Goal: Browse casually: Explore the website without a specific task or goal

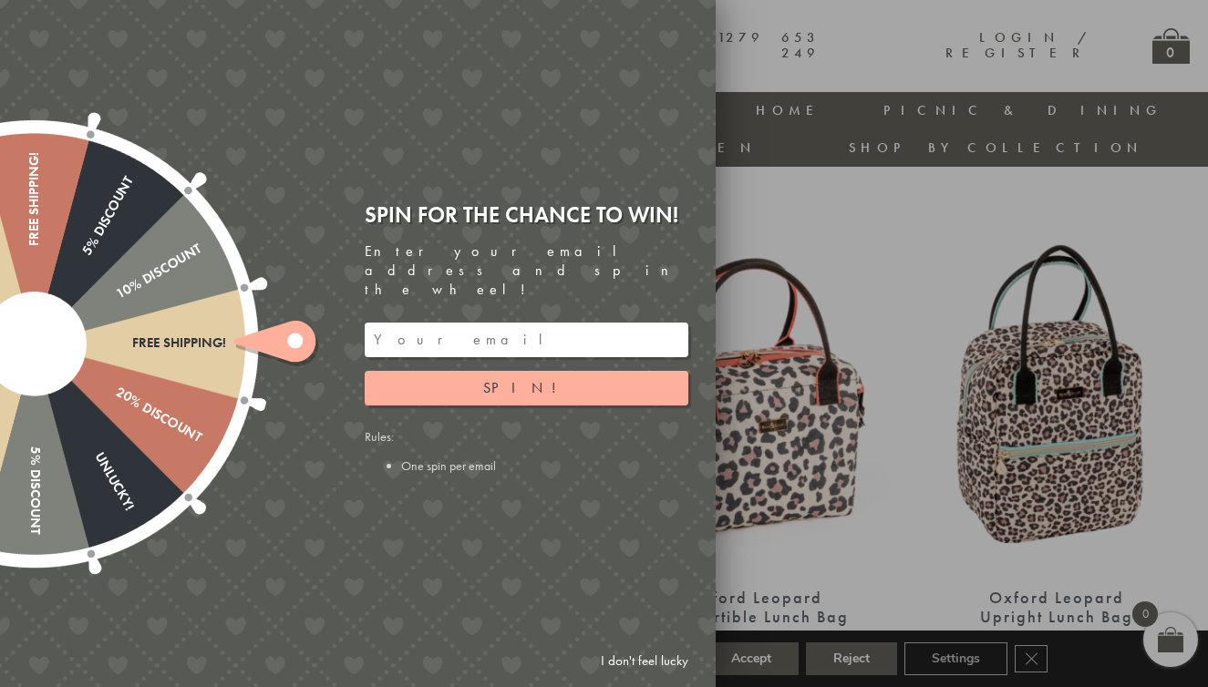
scroll to position [615, 0]
click at [651, 658] on link "I don't feel lucky" at bounding box center [645, 662] width 106 height 34
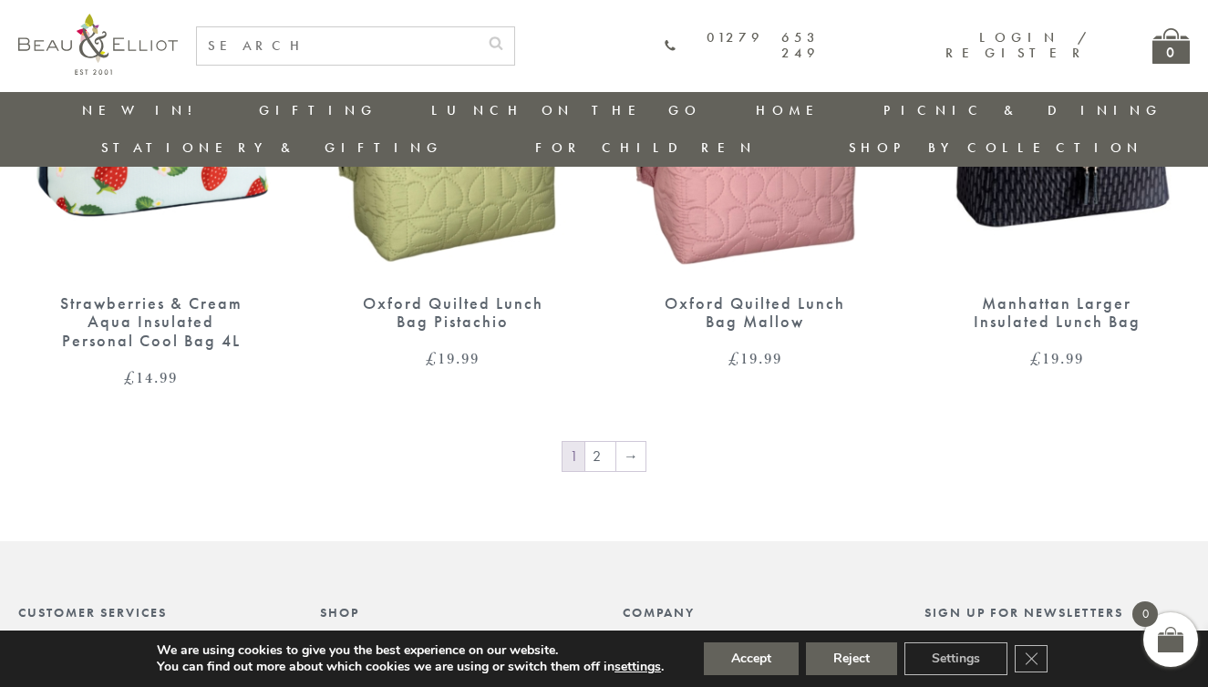
scroll to position [2847, 1]
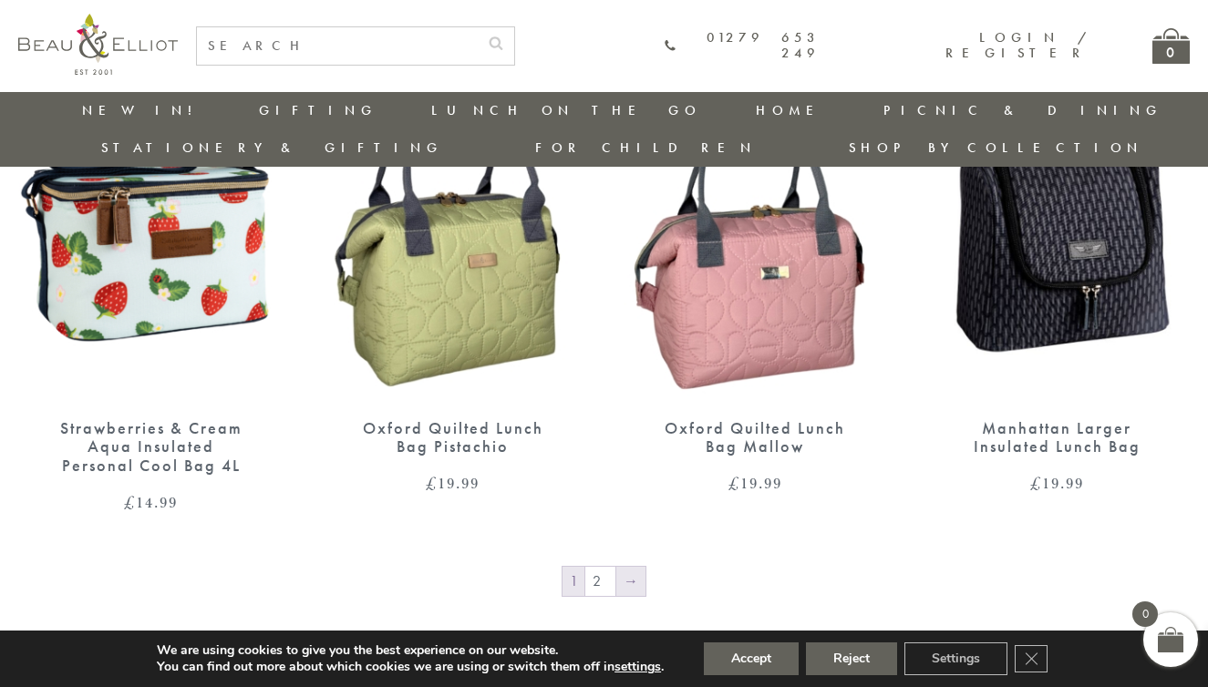
click at [633, 567] on link "→" at bounding box center [630, 581] width 29 height 29
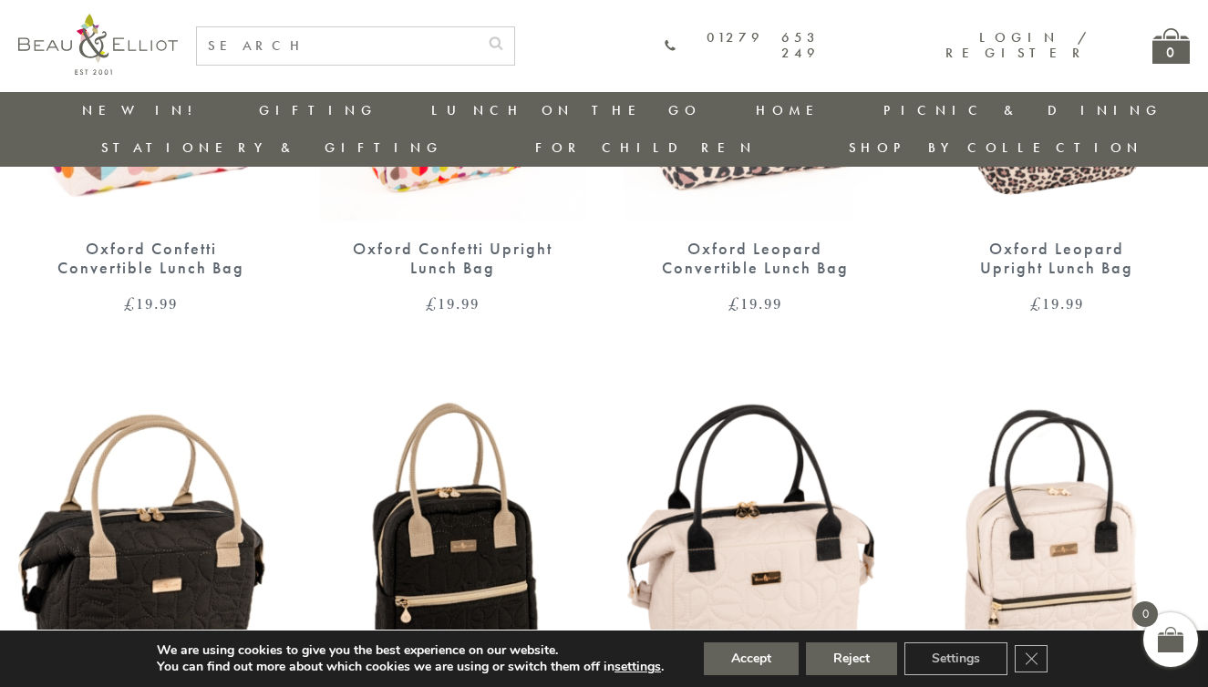
scroll to position [576, 1]
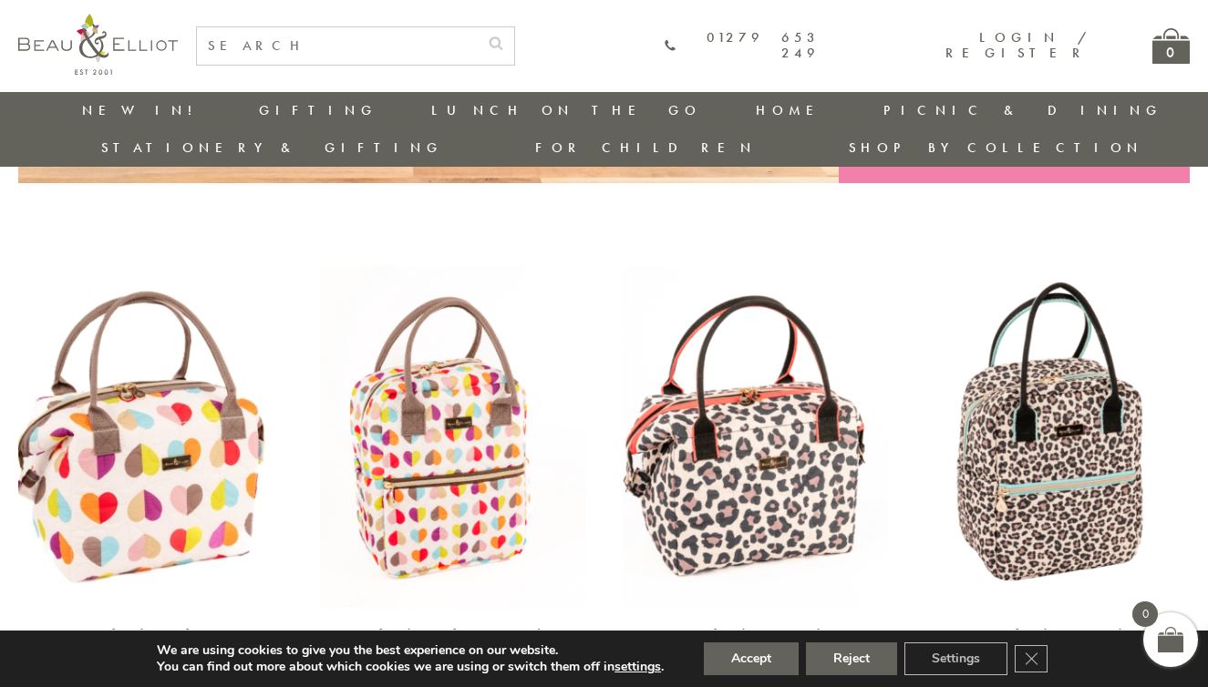
click at [1016, 445] on img at bounding box center [1056, 436] width 265 height 343
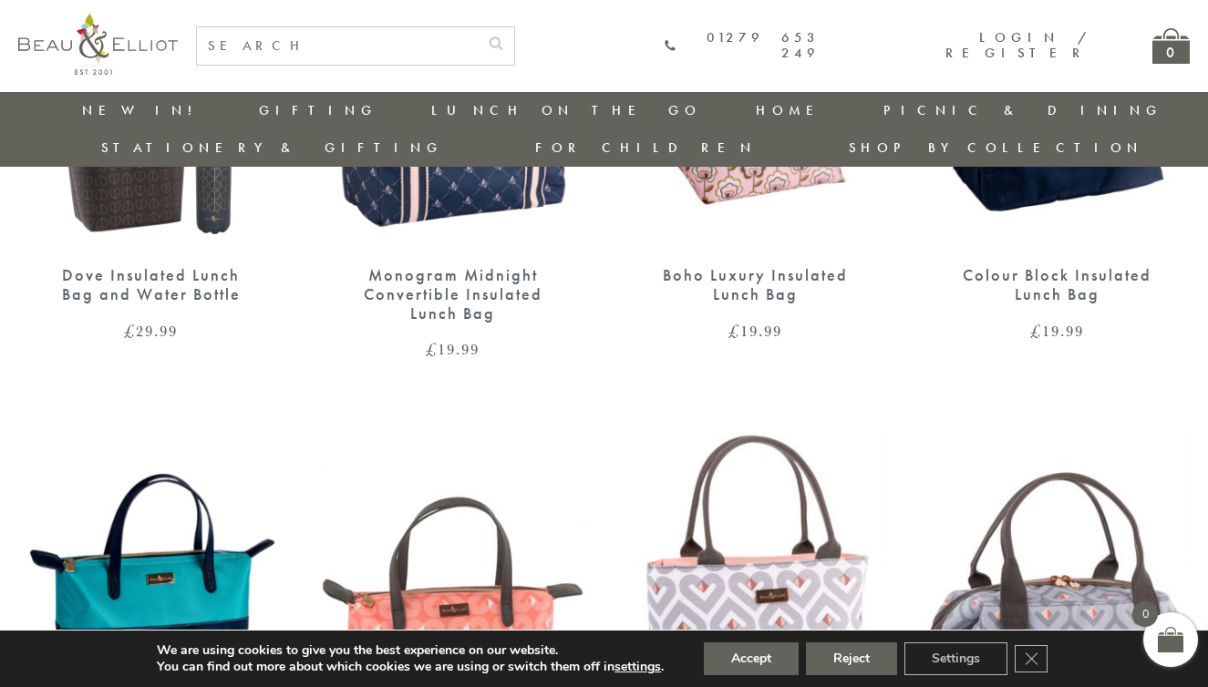
scroll to position [2034, 0]
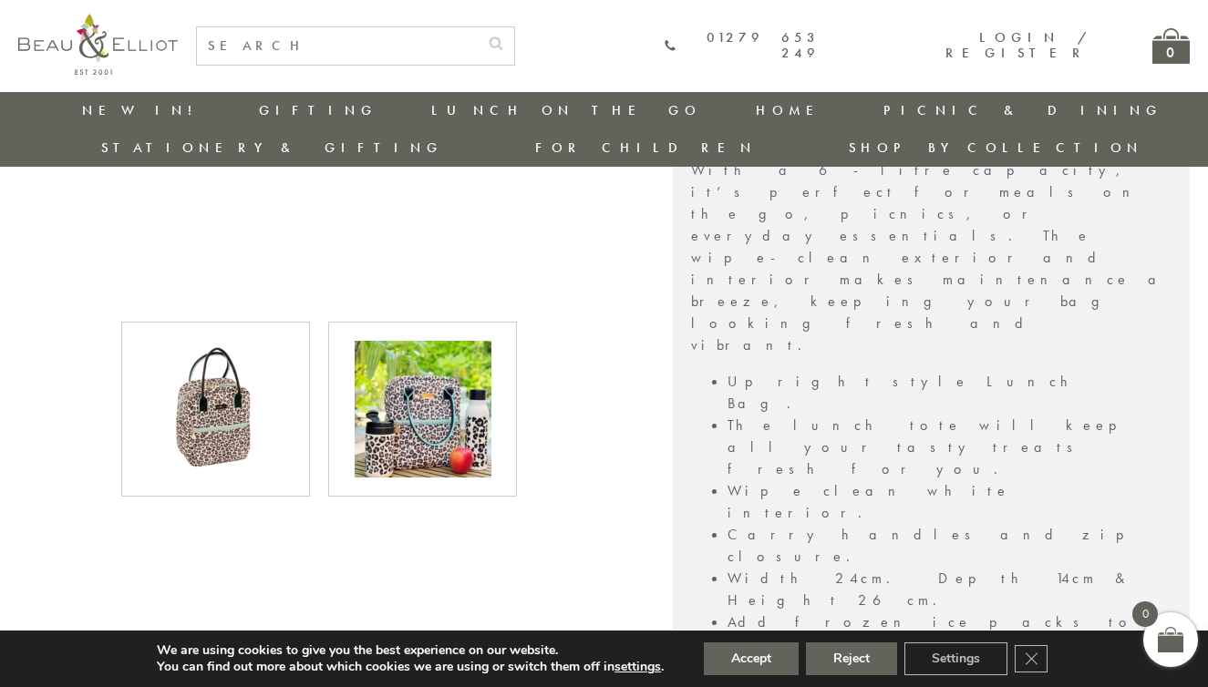
scroll to position [731, 3]
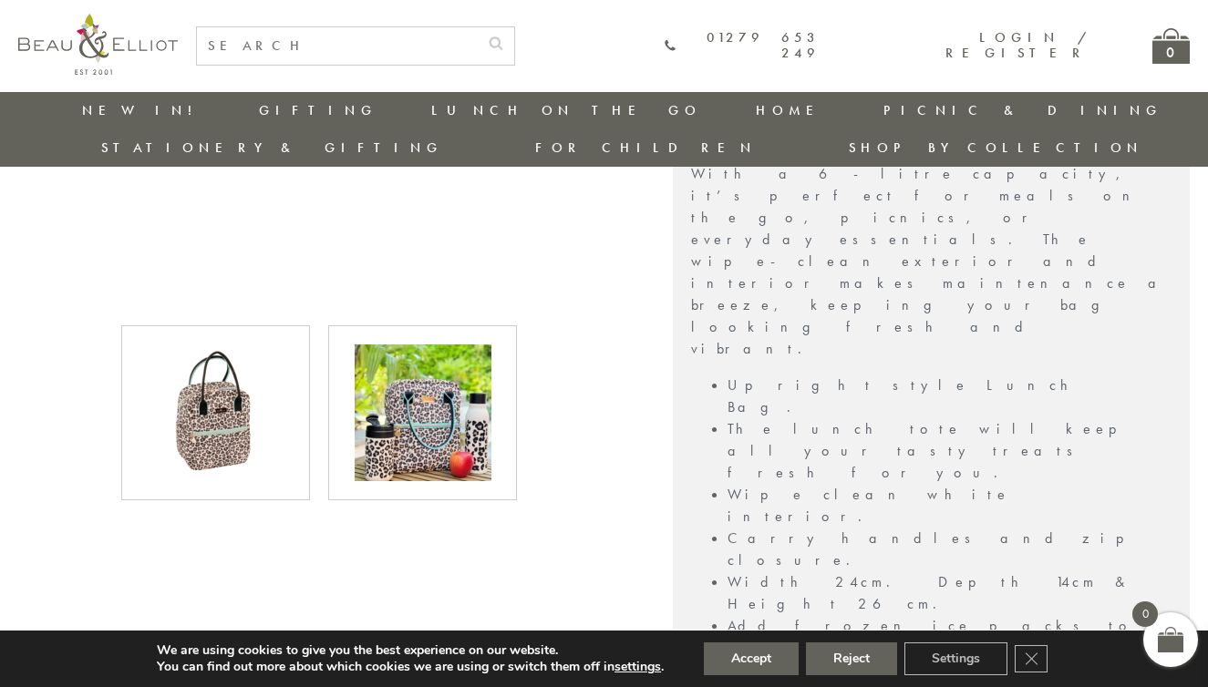
click at [425, 388] on img at bounding box center [423, 413] width 137 height 137
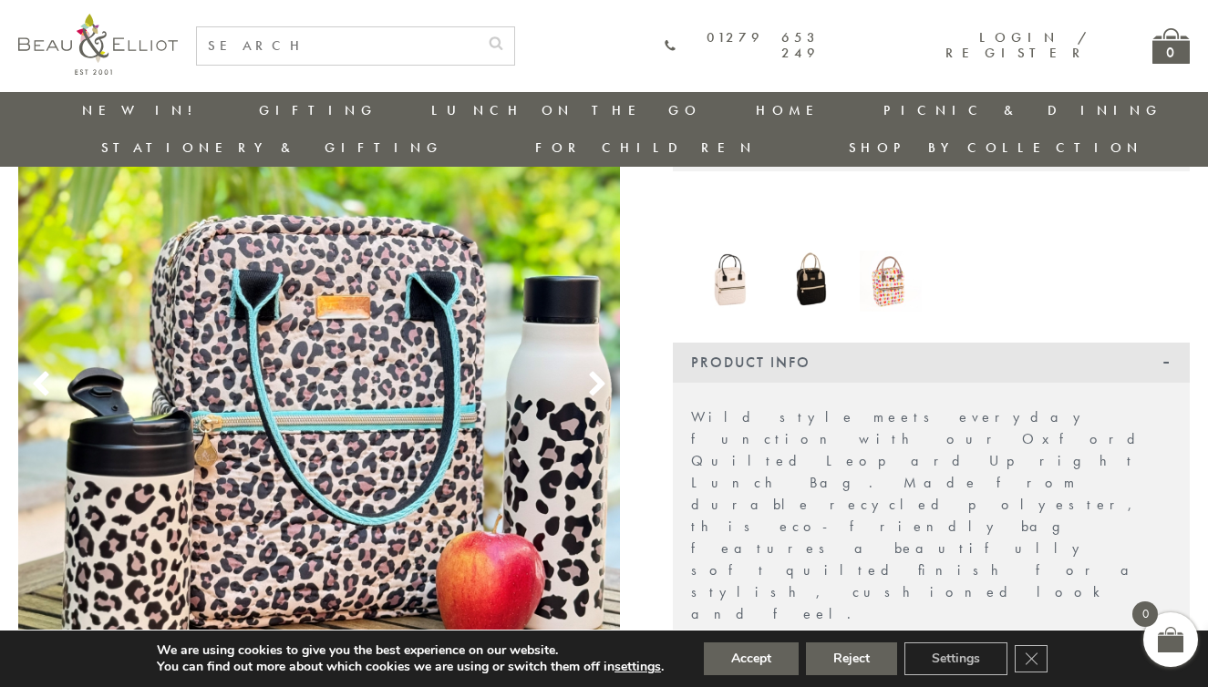
scroll to position [252, 3]
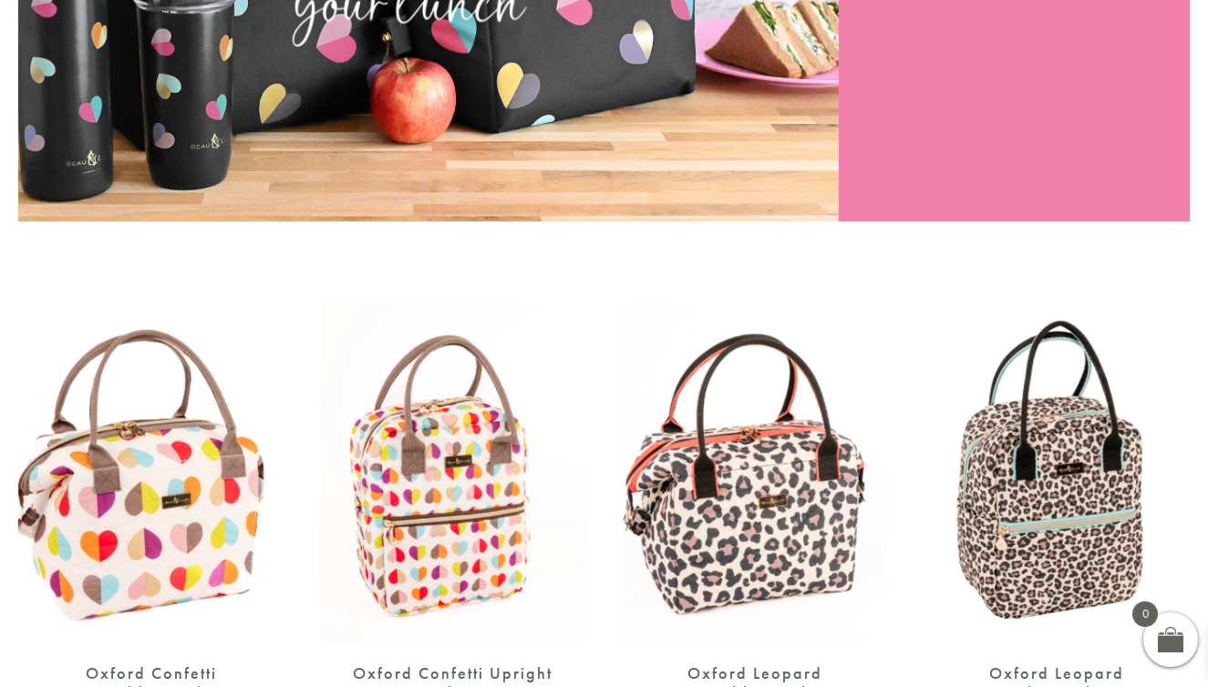
click at [726, 409] on img at bounding box center [755, 475] width 265 height 343
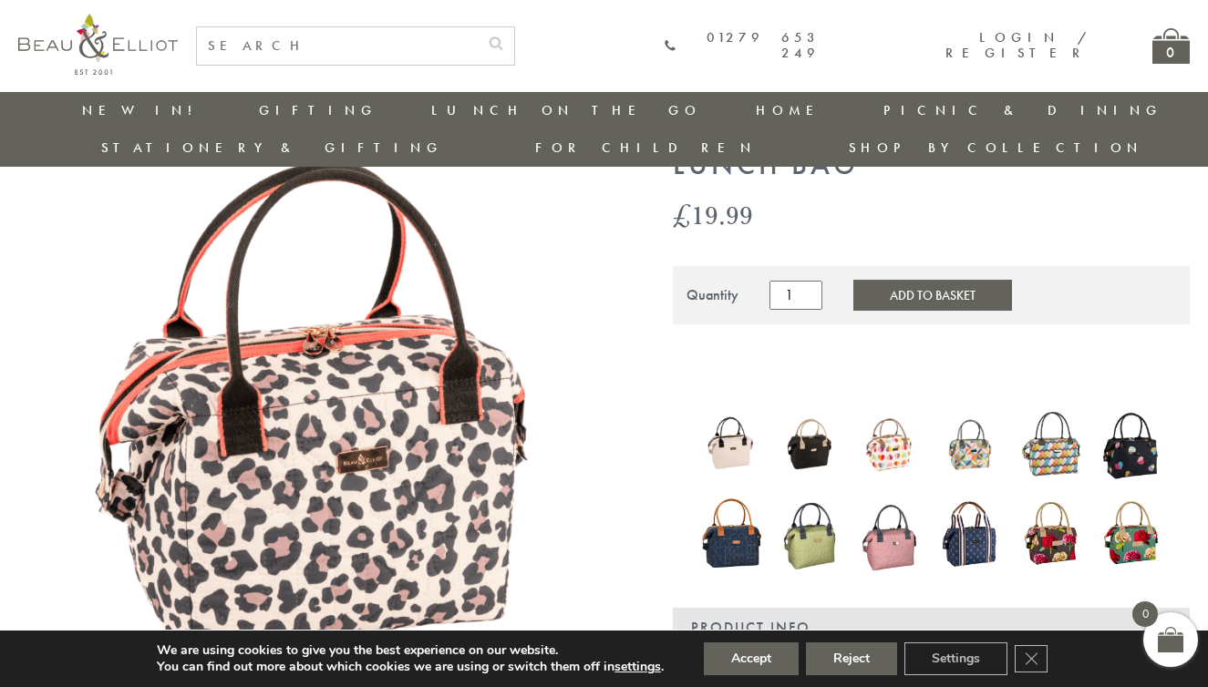
scroll to position [117, 4]
click at [969, 509] on img at bounding box center [971, 533] width 62 height 76
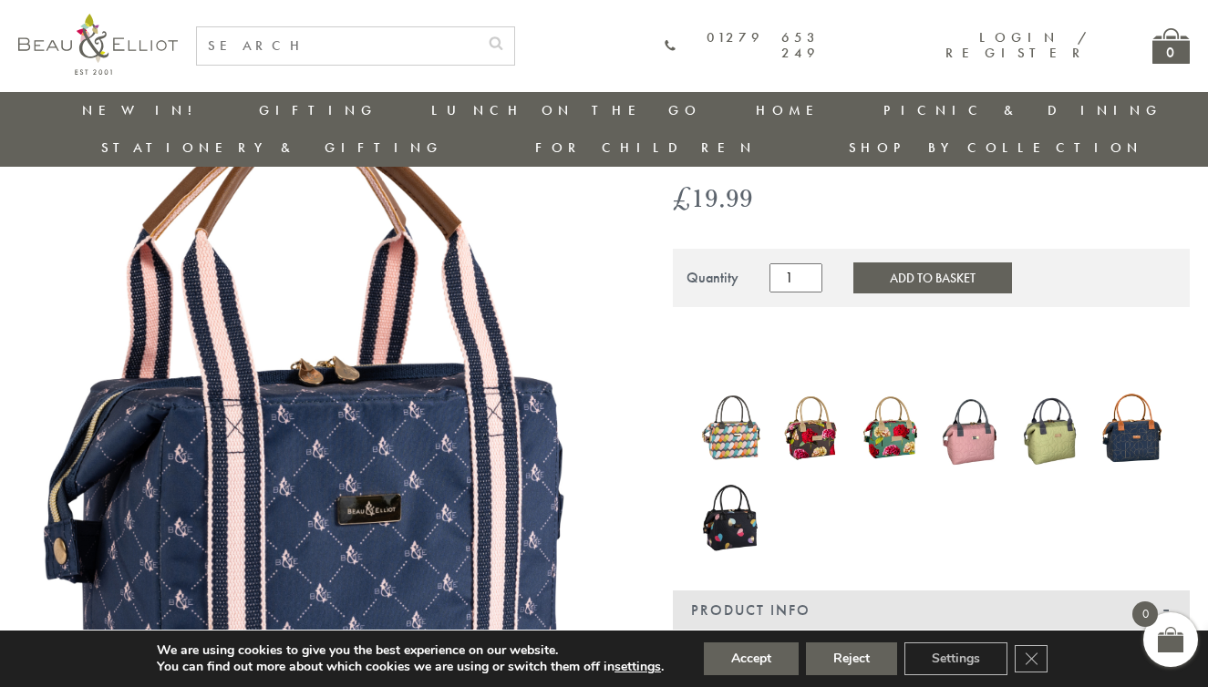
scroll to position [164, 0]
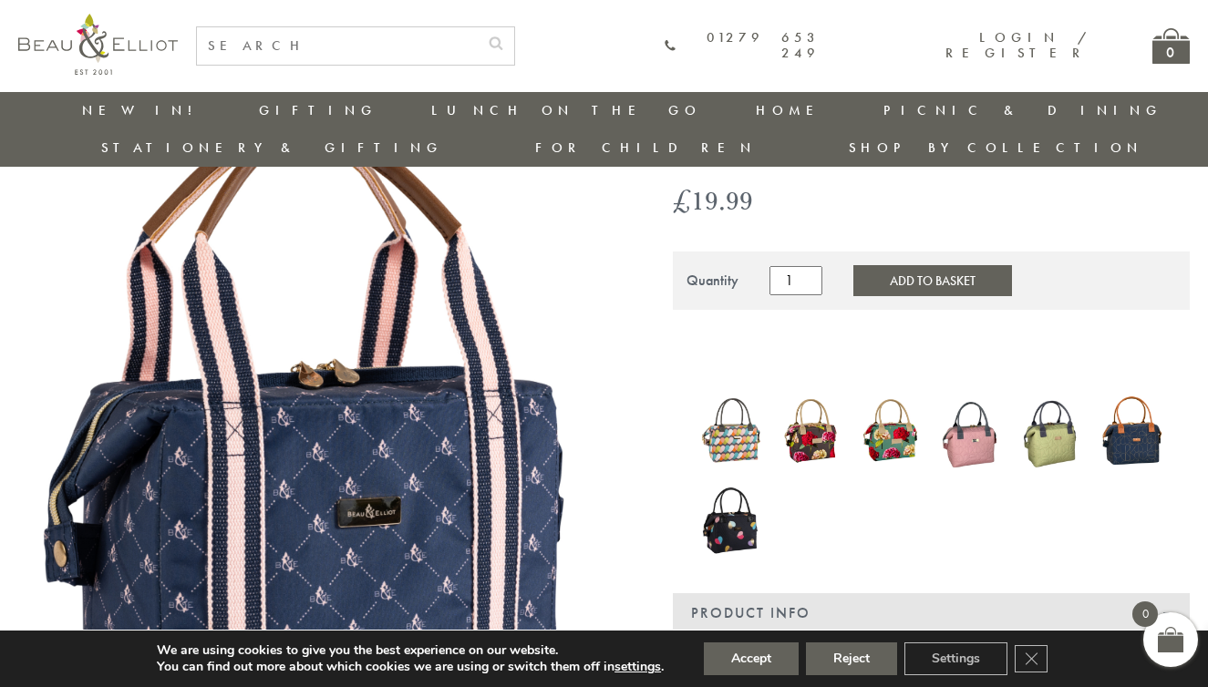
click at [790, 401] on img at bounding box center [811, 431] width 62 height 72
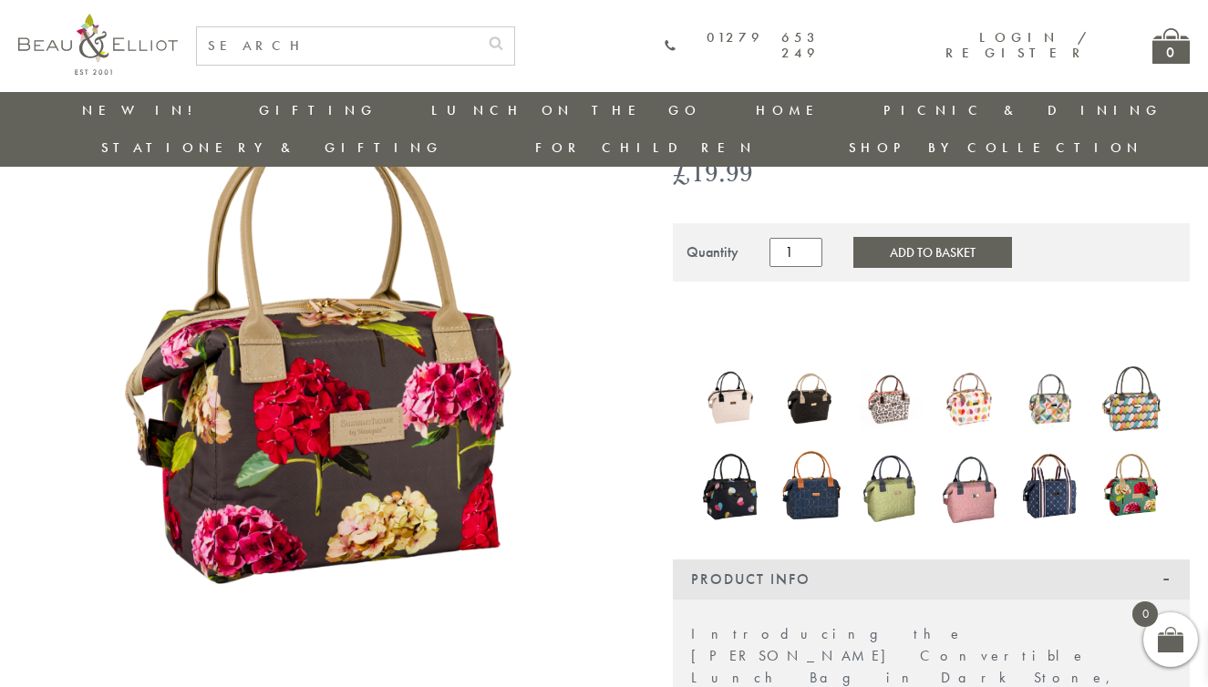
scroll to position [161, 0]
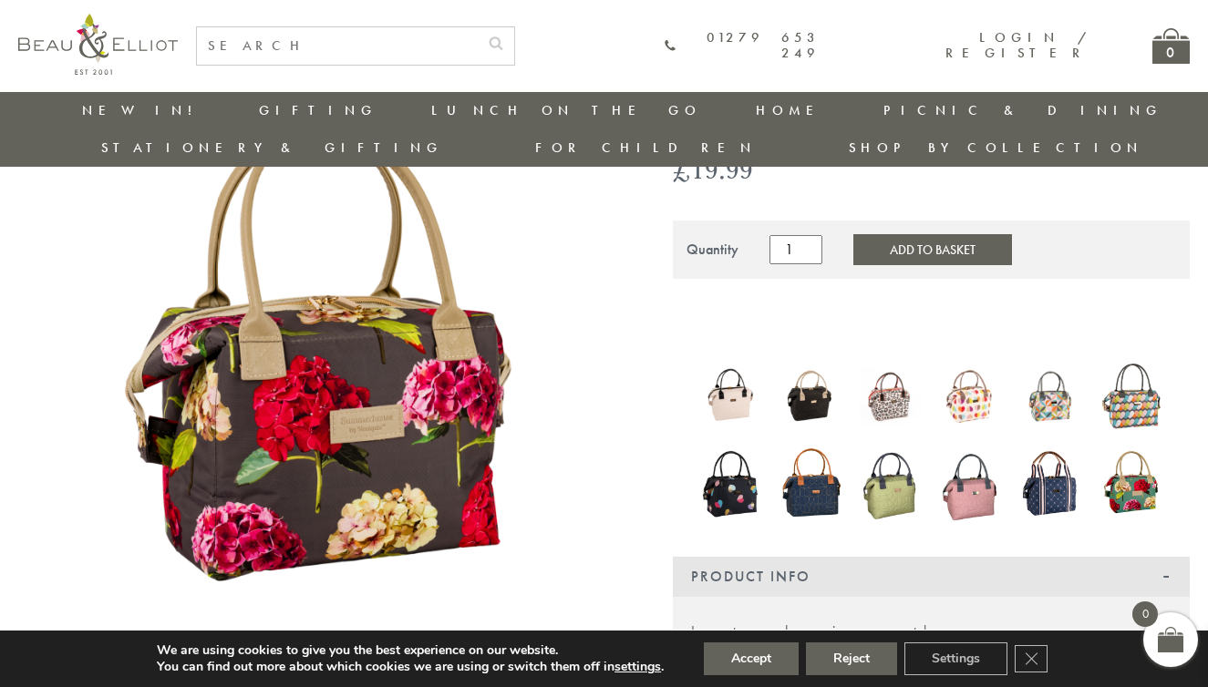
click at [894, 459] on img at bounding box center [891, 483] width 62 height 86
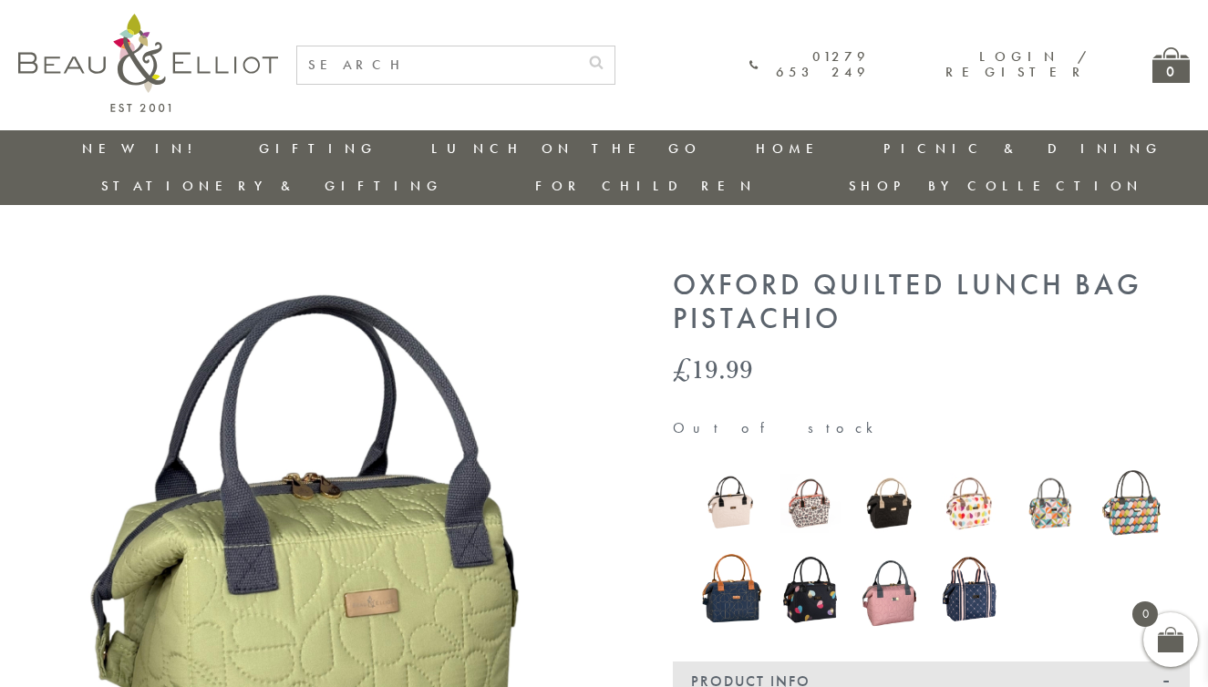
click at [891, 574] on img at bounding box center [891, 589] width 62 height 83
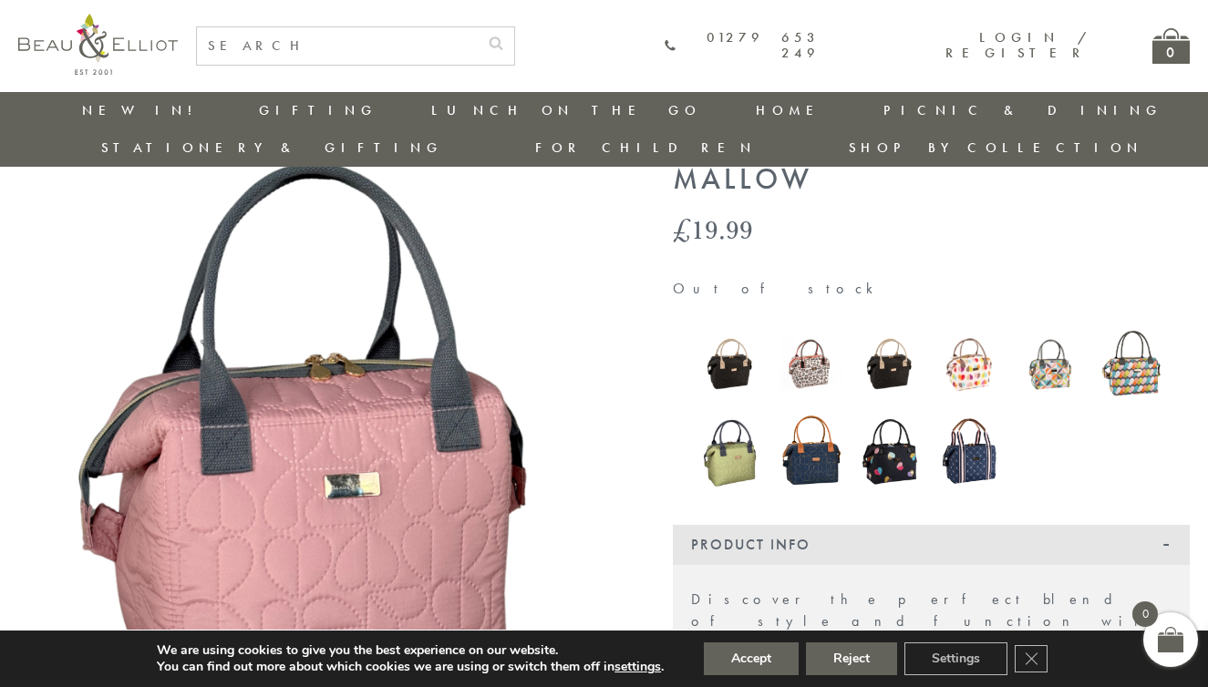
scroll to position [90, 0]
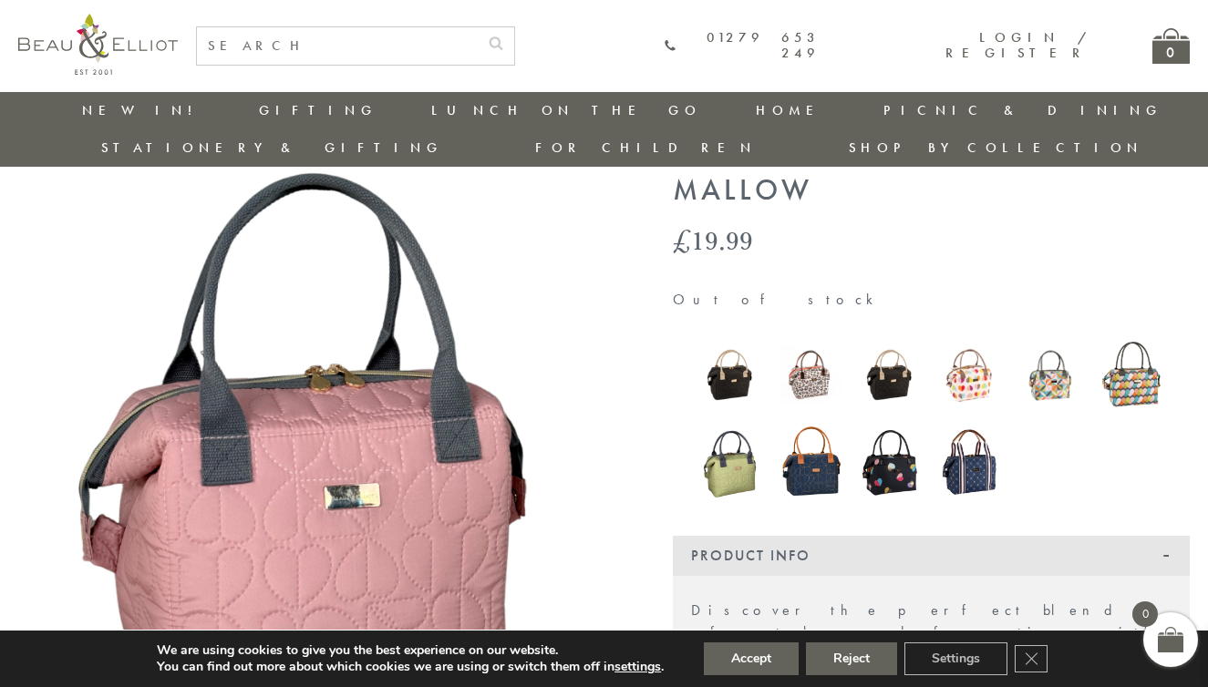
click at [736, 346] on img at bounding box center [731, 376] width 62 height 62
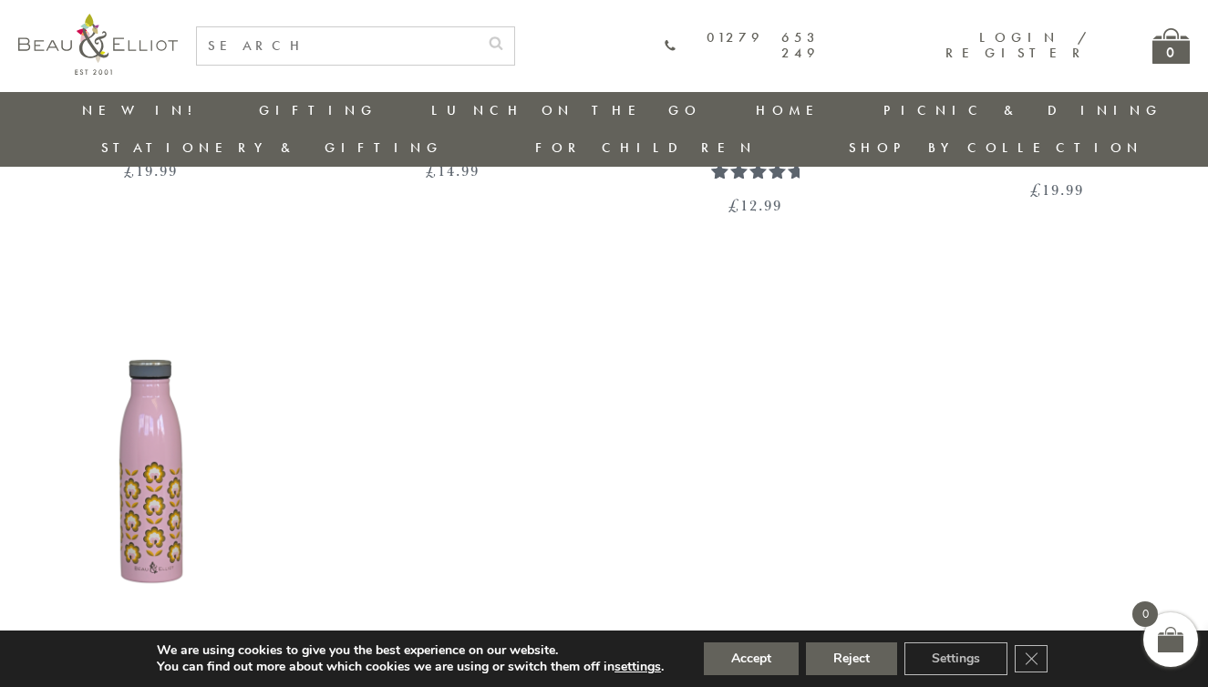
scroll to position [2444, 1]
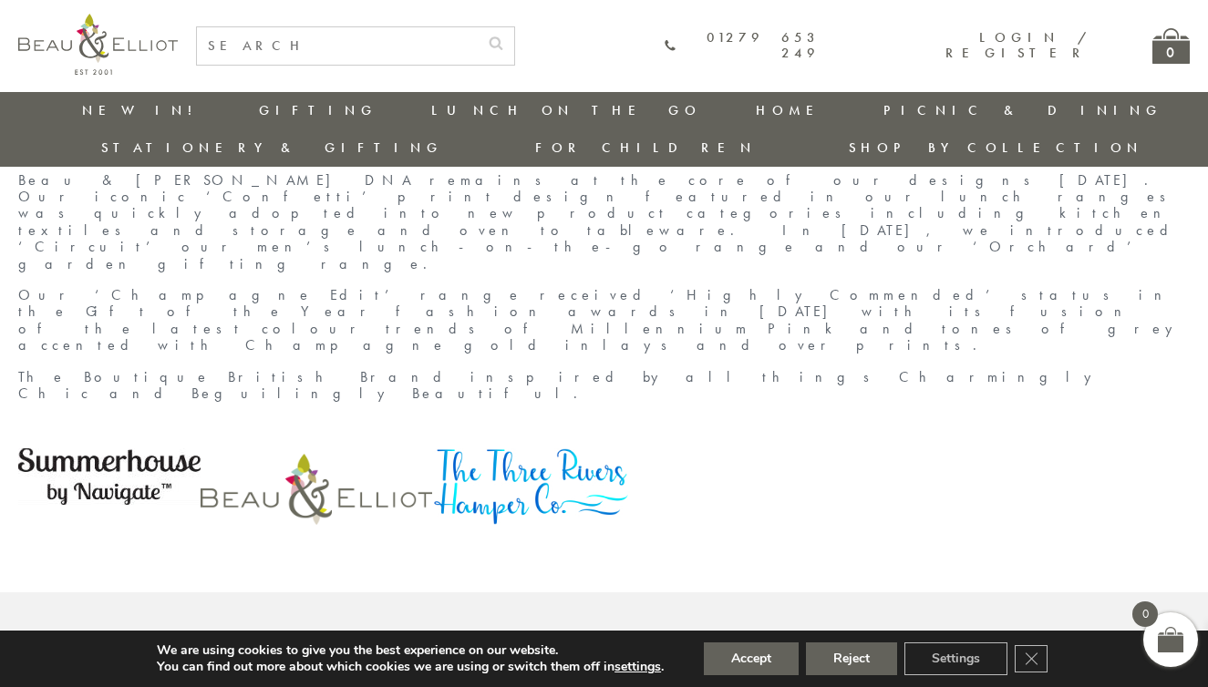
scroll to position [734, 3]
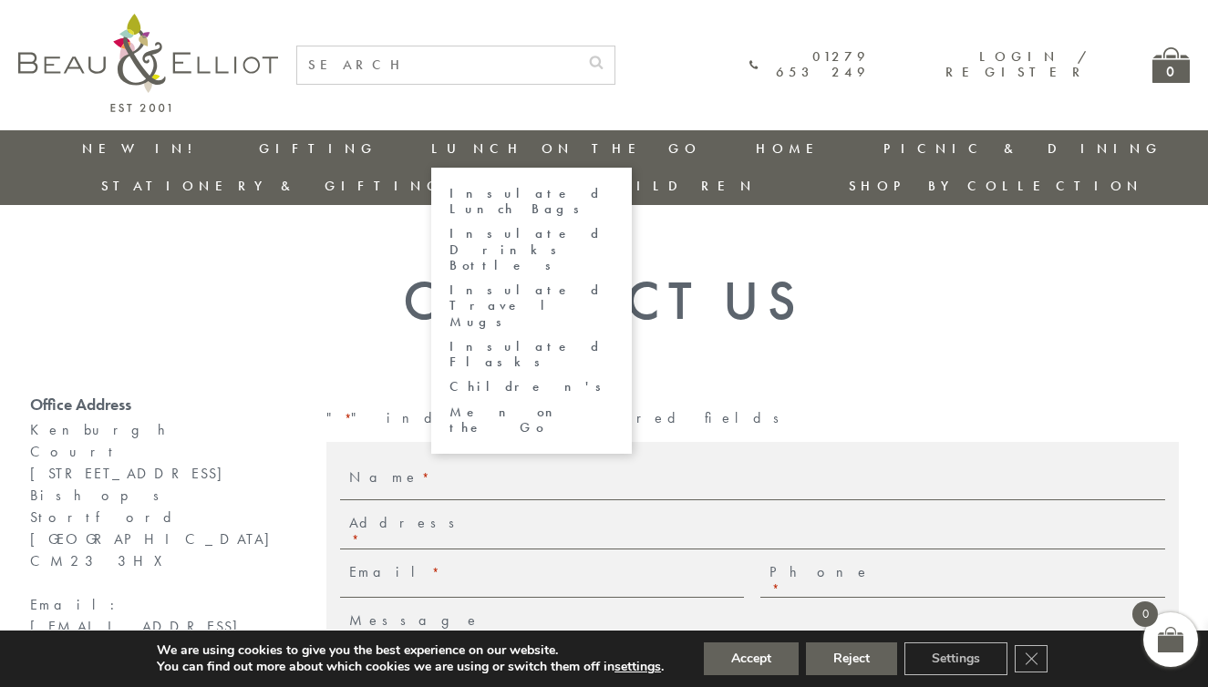
click at [431, 151] on link "Lunch On The Go" at bounding box center [566, 148] width 270 height 18
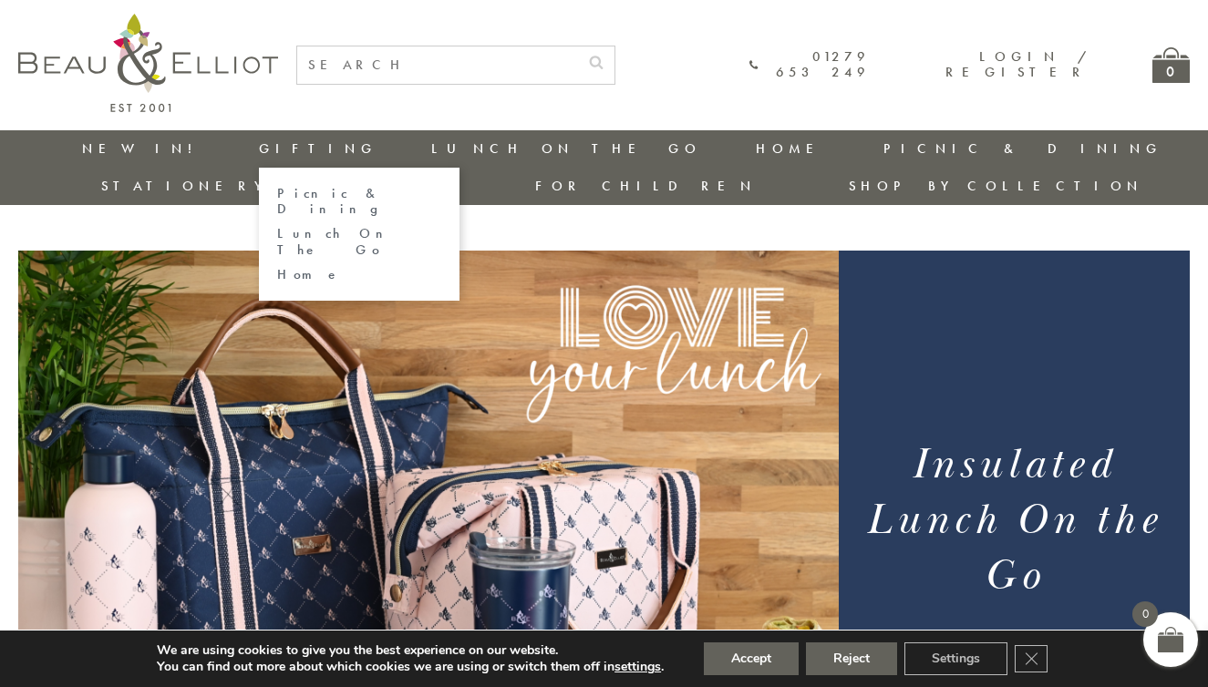
click at [259, 155] on link "Gifting" at bounding box center [318, 148] width 119 height 18
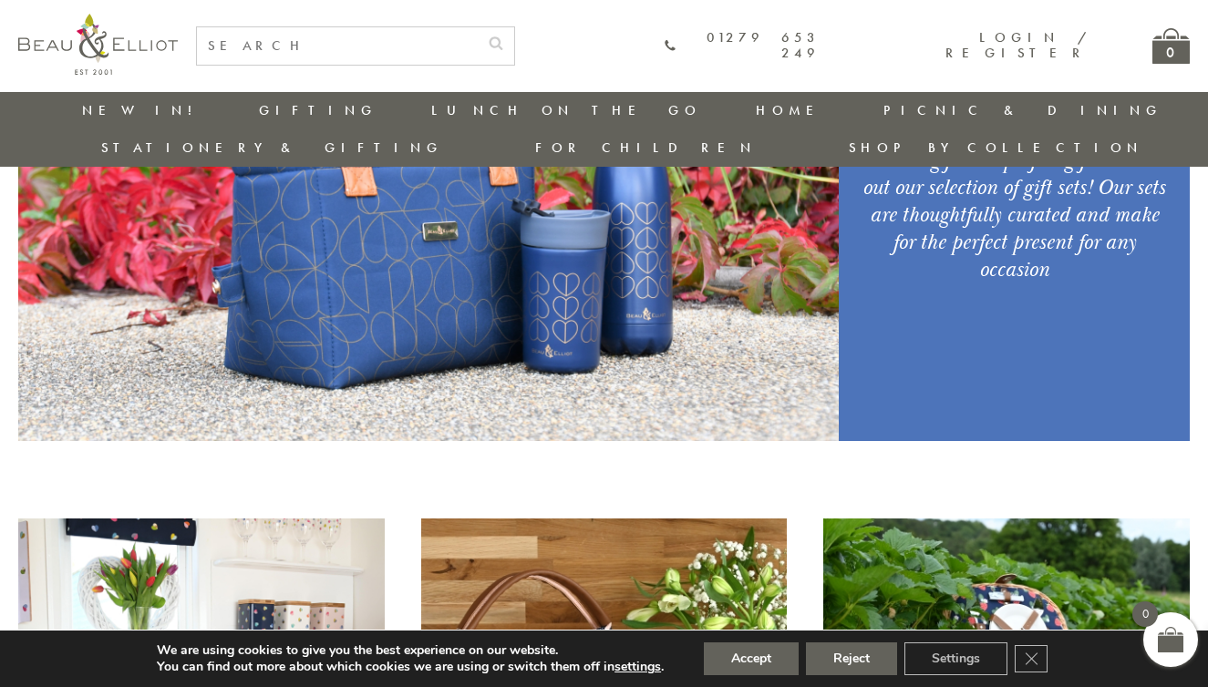
scroll to position [264, 0]
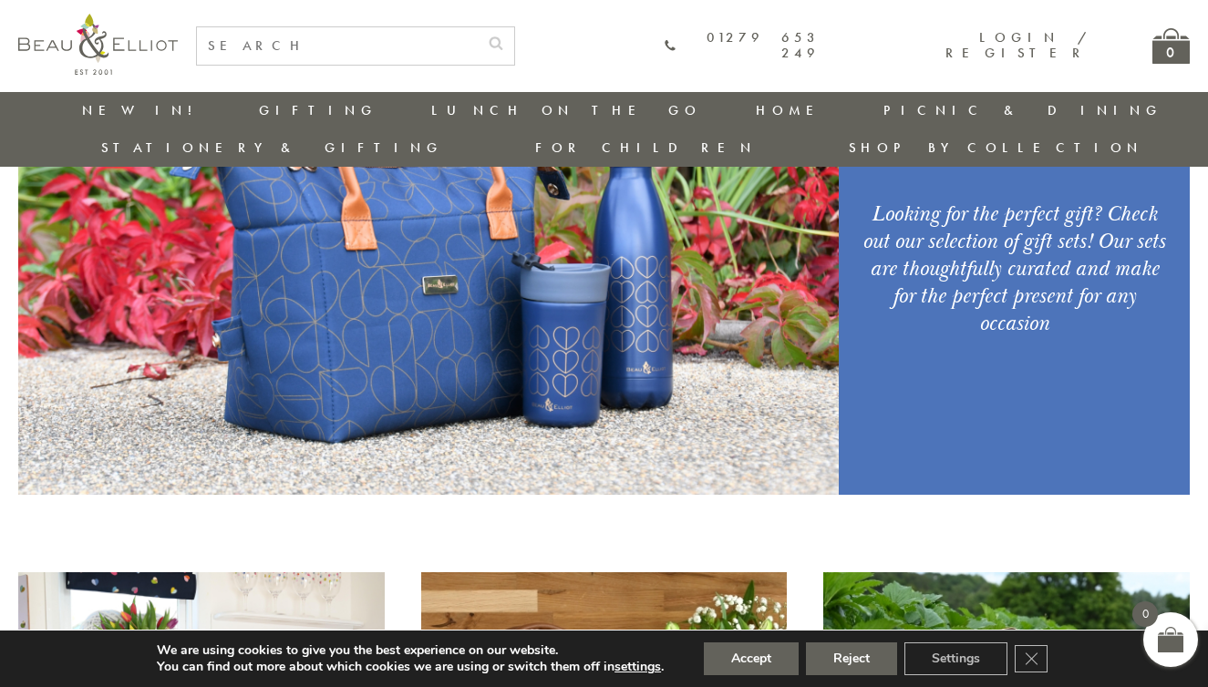
click at [443, 129] on li "Stationery & Gifting" at bounding box center [272, 147] width 342 height 37
click at [443, 139] on link "Stationery & Gifting" at bounding box center [272, 148] width 342 height 18
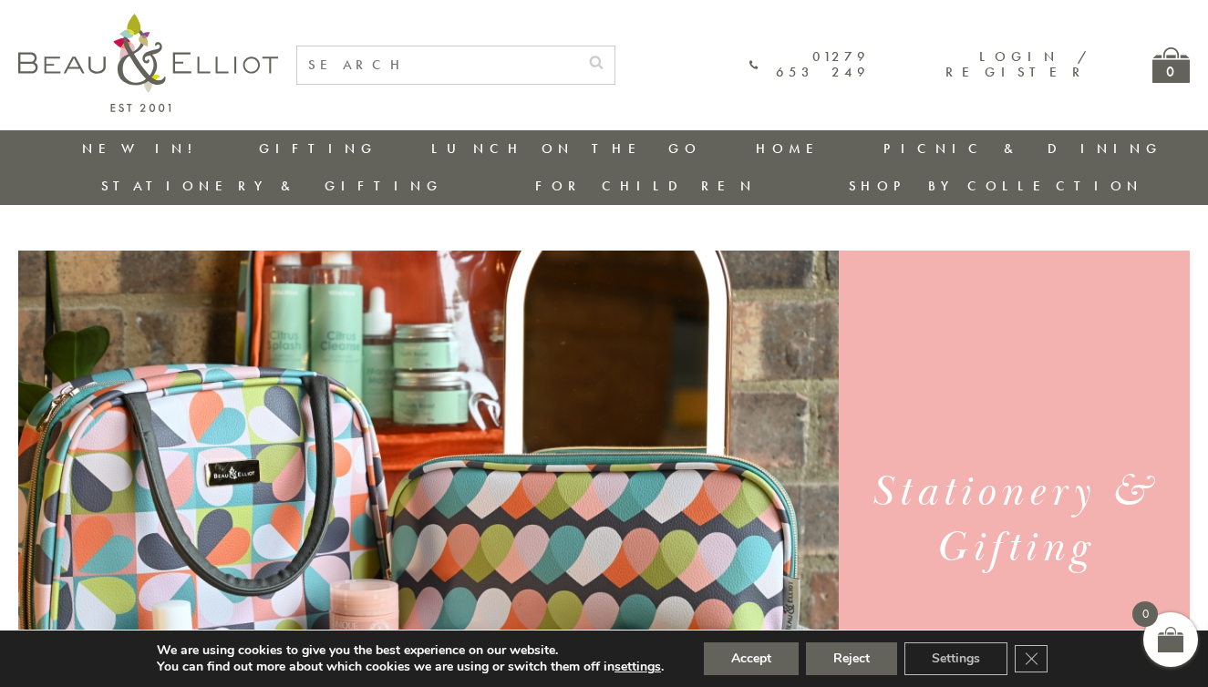
scroll to position [0, 1]
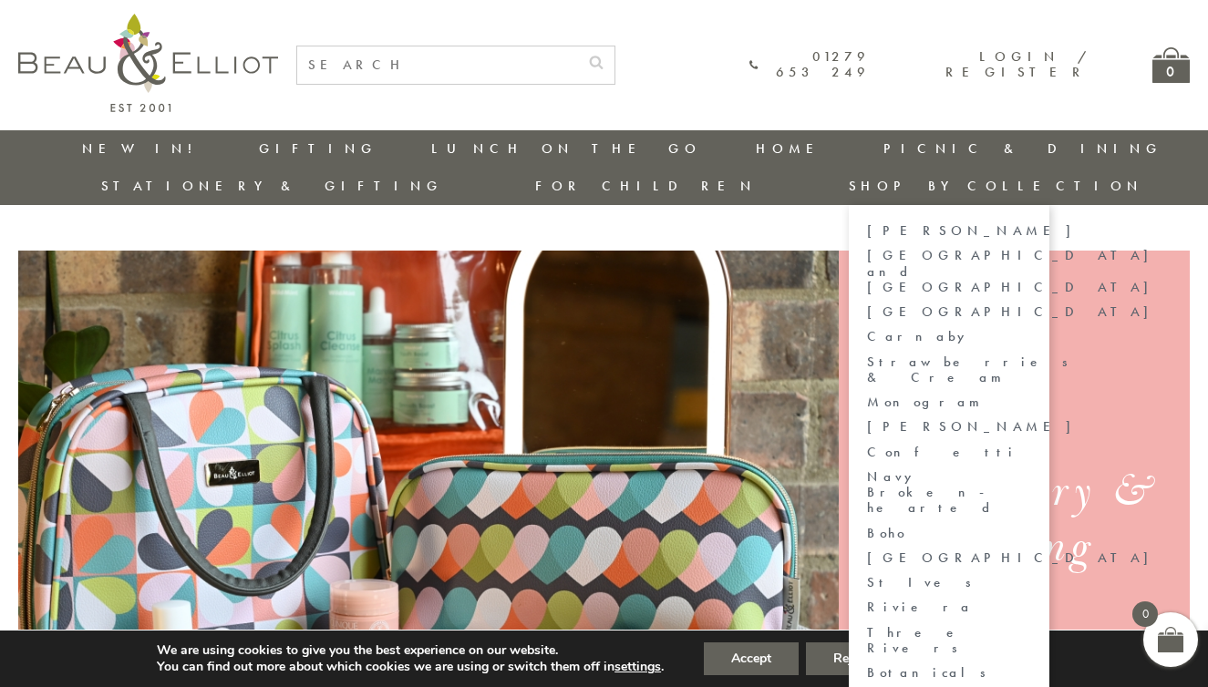
click at [1031, 223] on link "[PERSON_NAME]" at bounding box center [949, 230] width 164 height 15
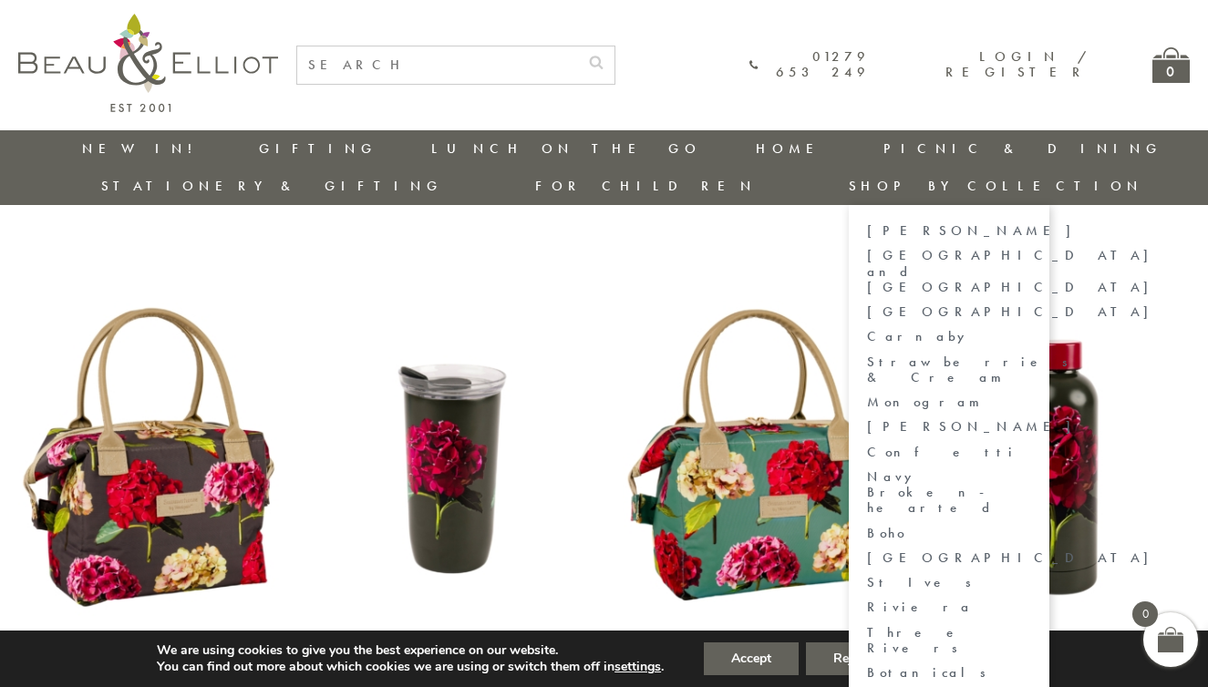
click at [1031, 248] on link "[GEOGRAPHIC_DATA] and [GEOGRAPHIC_DATA]" at bounding box center [949, 271] width 164 height 47
